Goal: Task Accomplishment & Management: Use online tool/utility

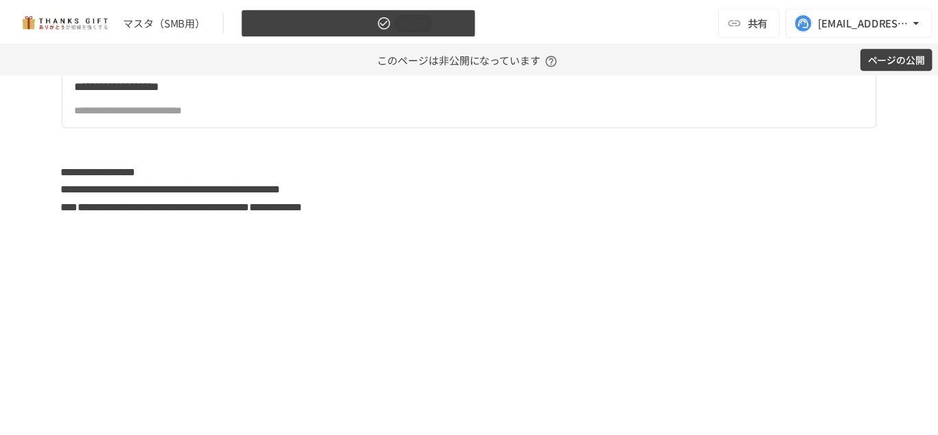
scroll to position [4121, 0]
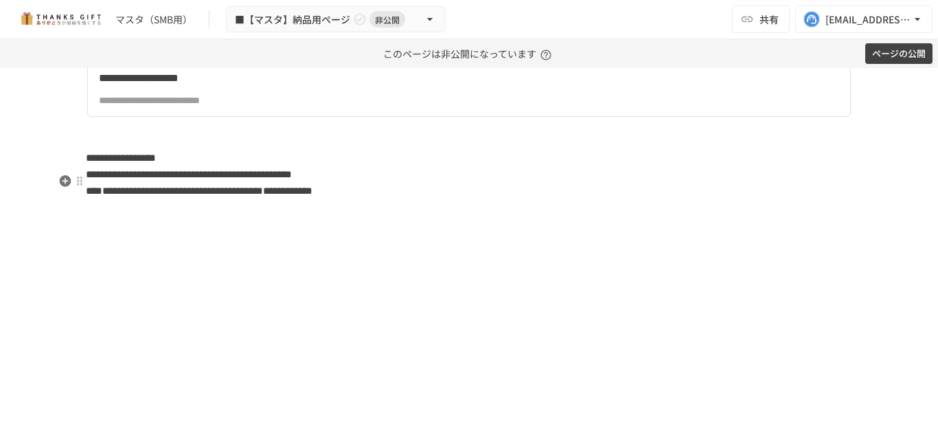
click at [190, 108] on div "**********" at bounding box center [340, 100] width 482 height 15
click at [62, 179] on icon "button" at bounding box center [66, 181] width 12 height 12
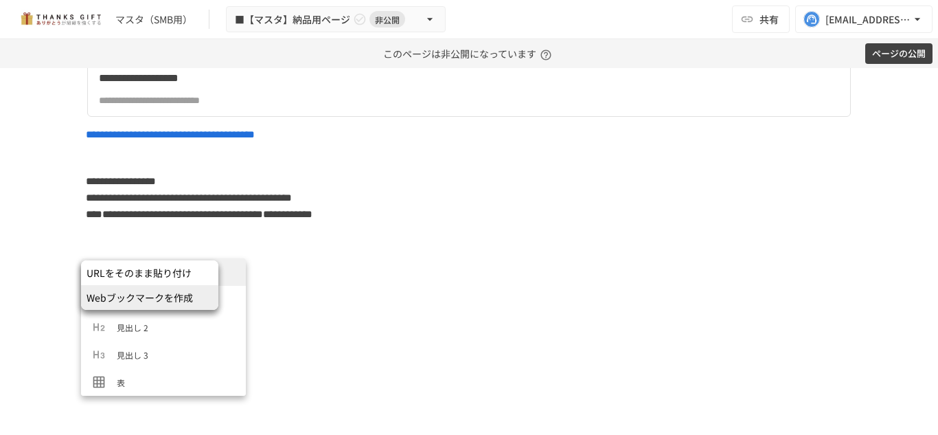
click at [172, 293] on span "Webブックマークを作成" at bounding box center [150, 298] width 126 height 14
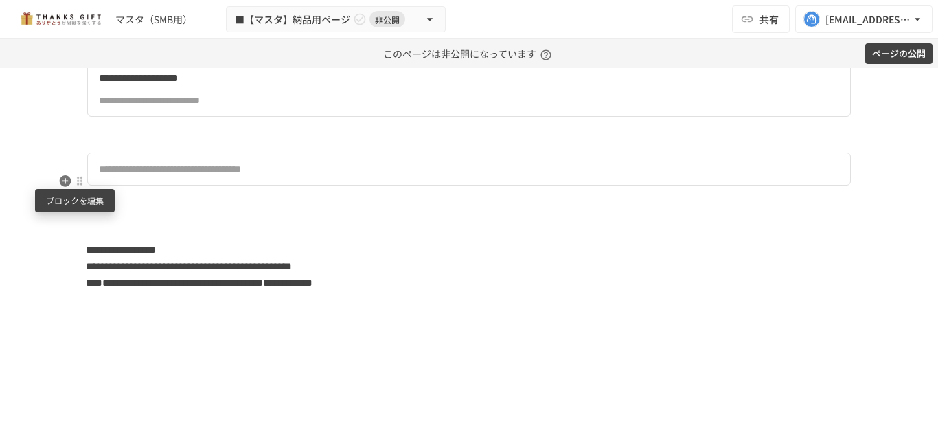
click at [74, 181] on div at bounding box center [79, 180] width 11 height 11
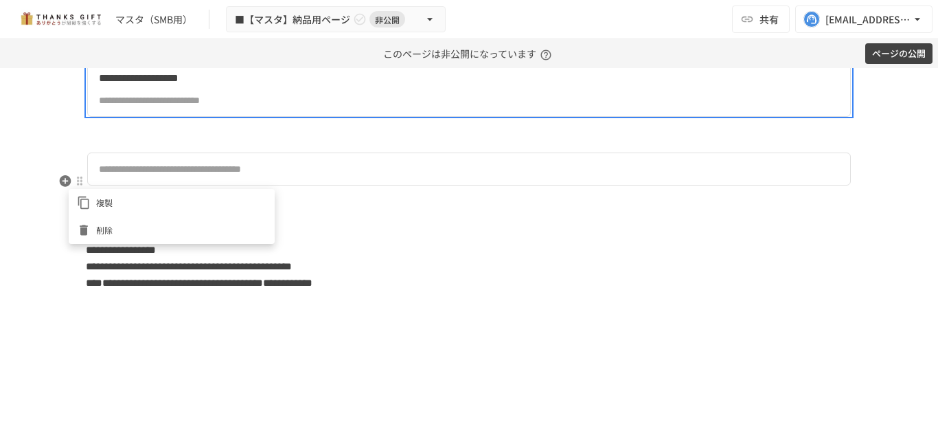
click at [87, 234] on icon at bounding box center [84, 230] width 14 height 14
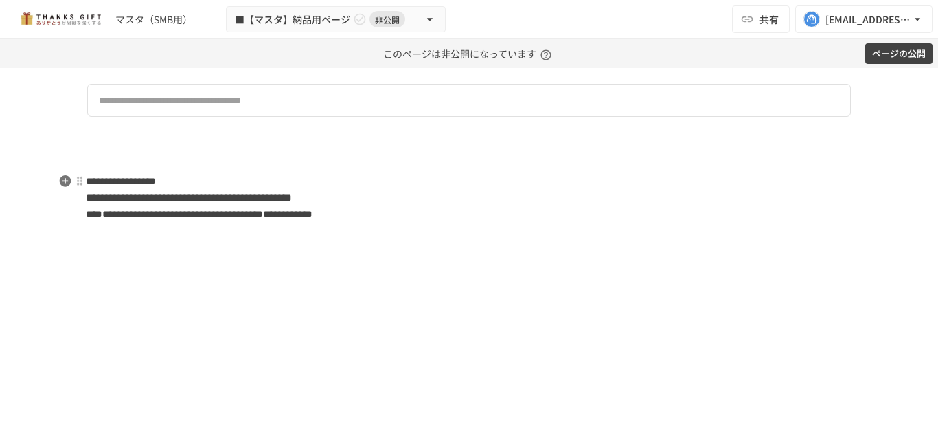
click at [139, 75] on p at bounding box center [469, 66] width 767 height 18
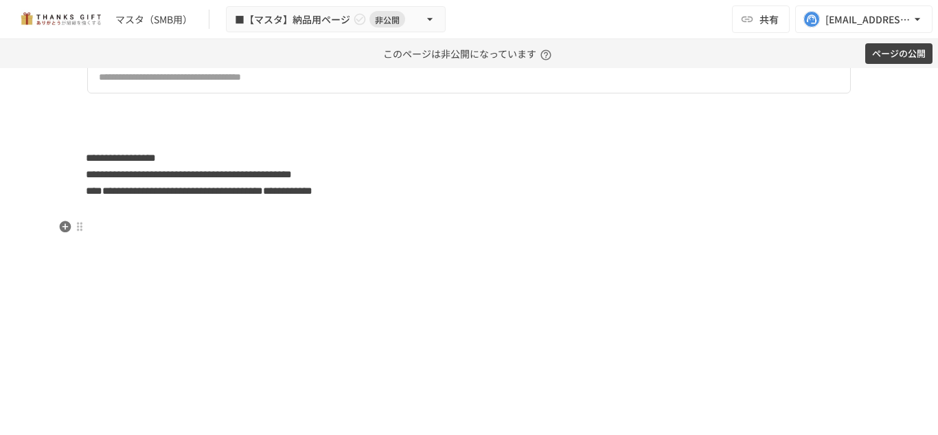
click at [203, 120] on p at bounding box center [469, 111] width 767 height 18
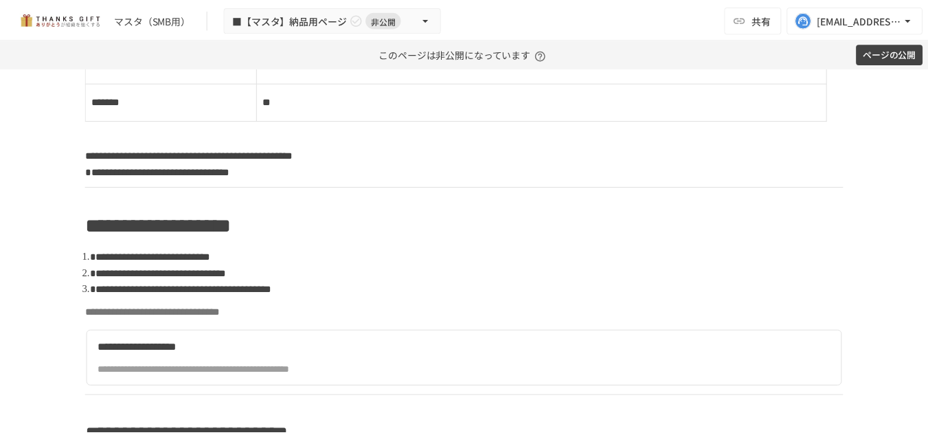
scroll to position [1236, 0]
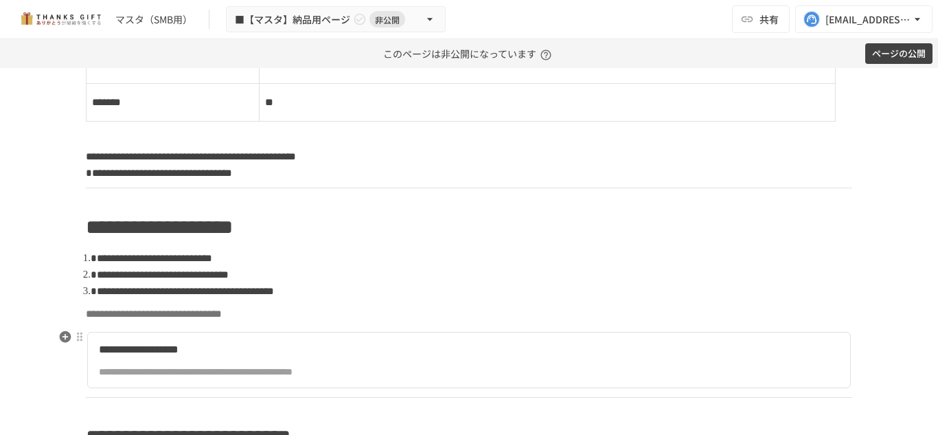
click at [237, 372] on div "**********" at bounding box center [340, 371] width 482 height 15
click at [63, 340] on icon "button" at bounding box center [66, 337] width 12 height 12
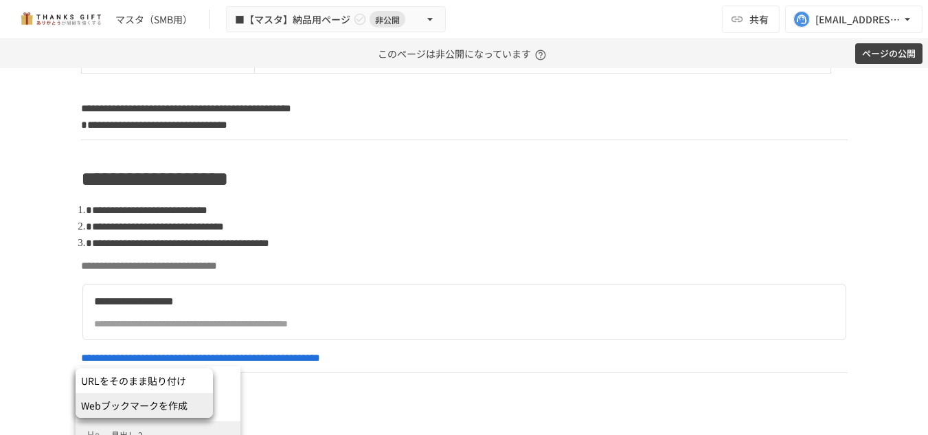
scroll to position [117, 0]
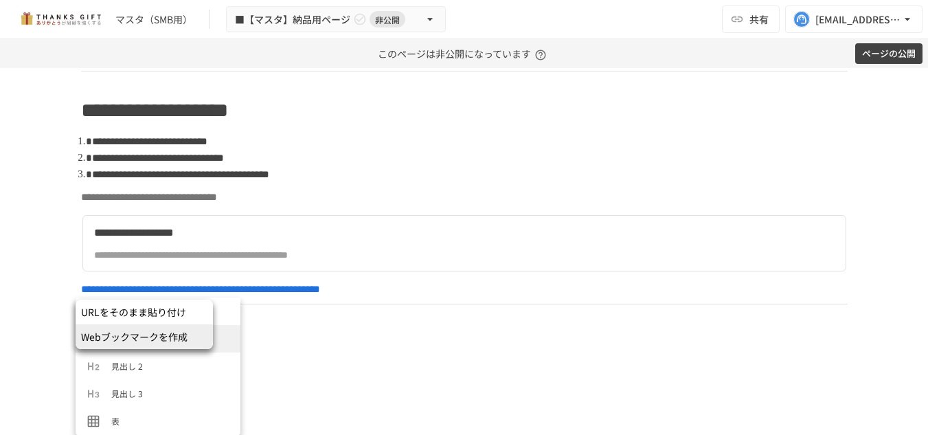
click at [179, 338] on span "Webブックマークを作成" at bounding box center [144, 337] width 126 height 14
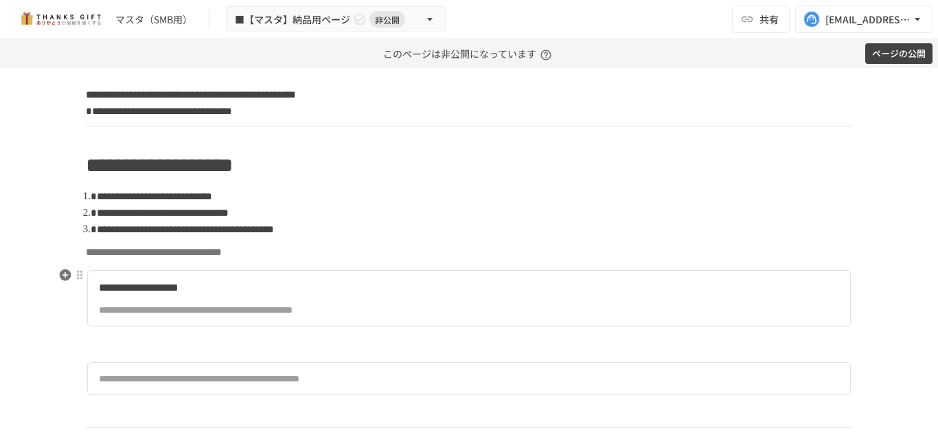
scroll to position [1373, 0]
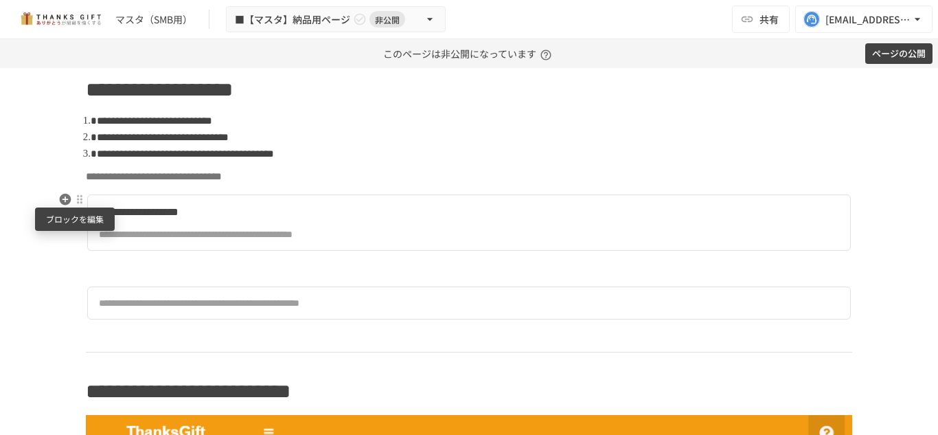
click at [76, 203] on div at bounding box center [79, 199] width 11 height 11
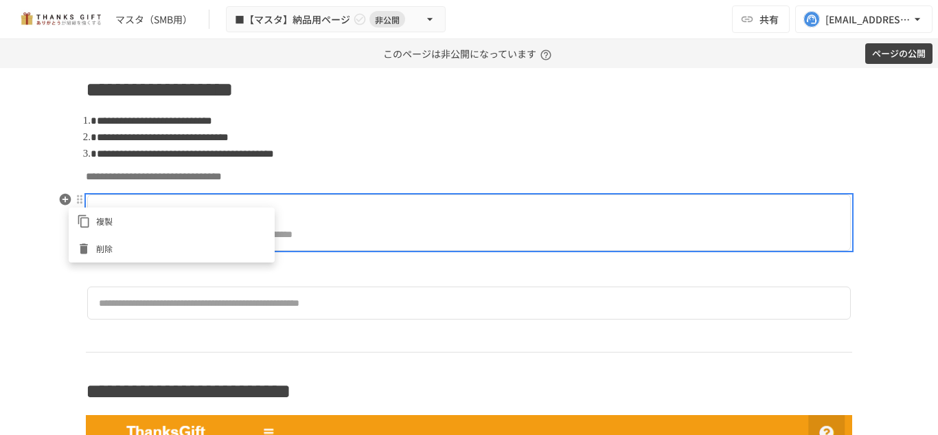
click at [78, 245] on icon at bounding box center [84, 249] width 14 height 14
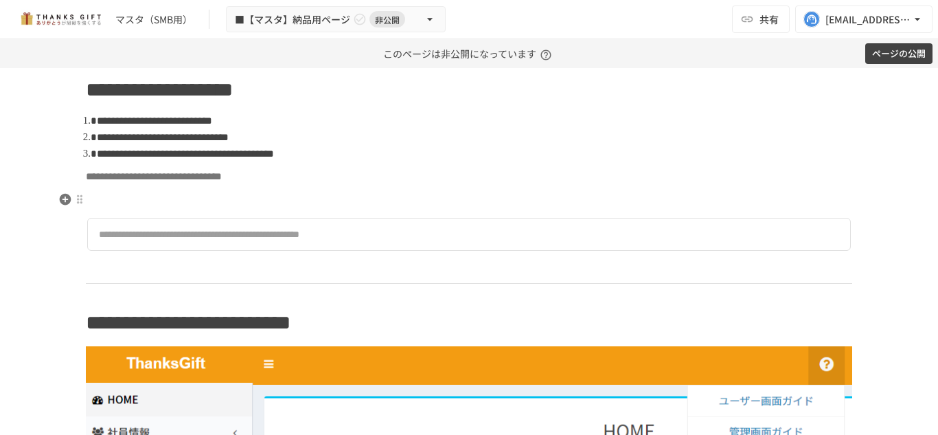
click at [136, 200] on p at bounding box center [469, 200] width 767 height 18
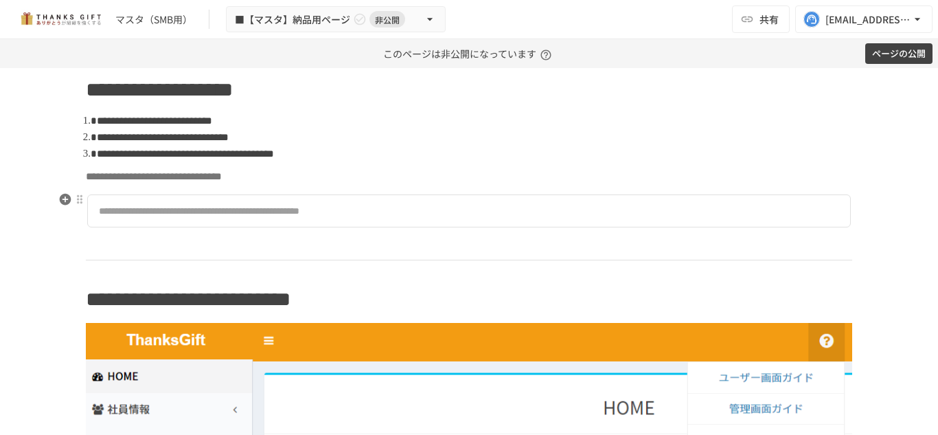
click at [145, 229] on div "**********" at bounding box center [469, 211] width 767 height 40
click at [145, 249] on p at bounding box center [469, 245] width 767 height 18
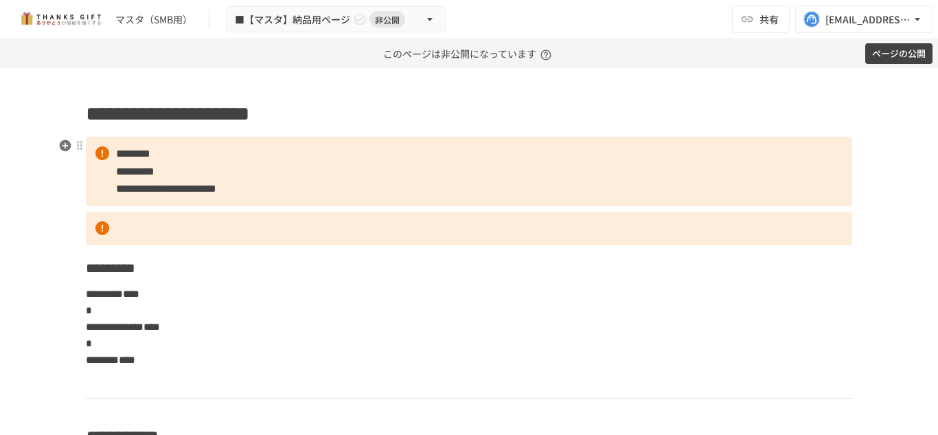
scroll to position [0, 0]
